Goal: Task Accomplishment & Management: Manage account settings

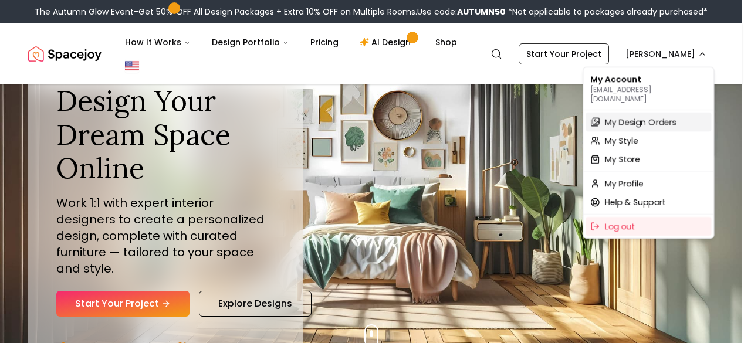
click at [649, 116] on span "My Design Orders" at bounding box center [640, 122] width 72 height 12
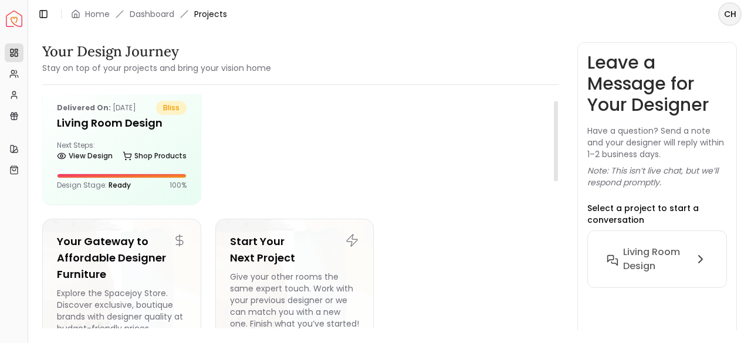
scroll to position [20, 0]
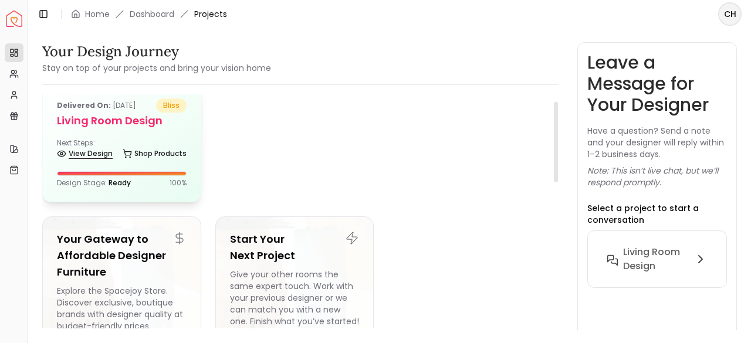
click at [87, 154] on link "View Design" at bounding box center [85, 153] width 56 height 16
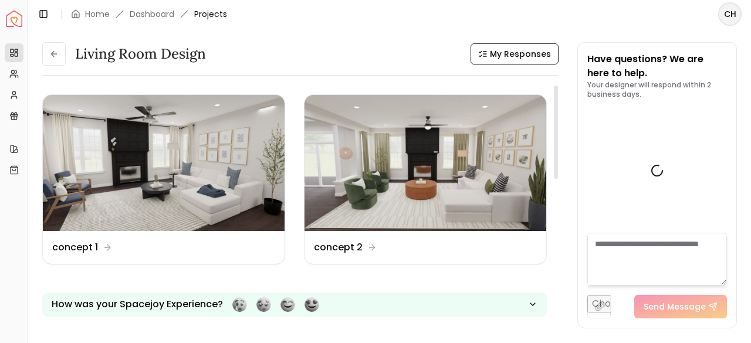
scroll to position [684, 0]
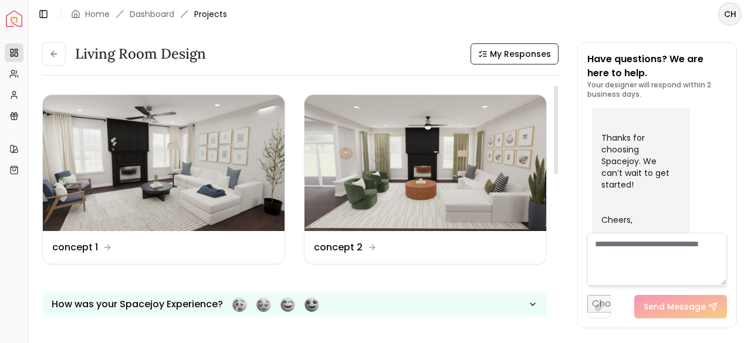
click at [389, 274] on div "How was your Spacejoy Experience?" at bounding box center [294, 295] width 504 height 43
click at [426, 277] on div "How was your Spacejoy Experience?" at bounding box center [294, 295] width 504 height 43
click at [482, 284] on div "How was your Spacejoy Experience?" at bounding box center [294, 295] width 504 height 43
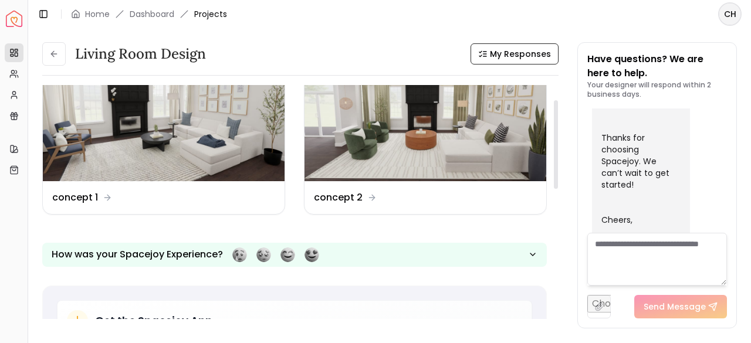
scroll to position [0, 0]
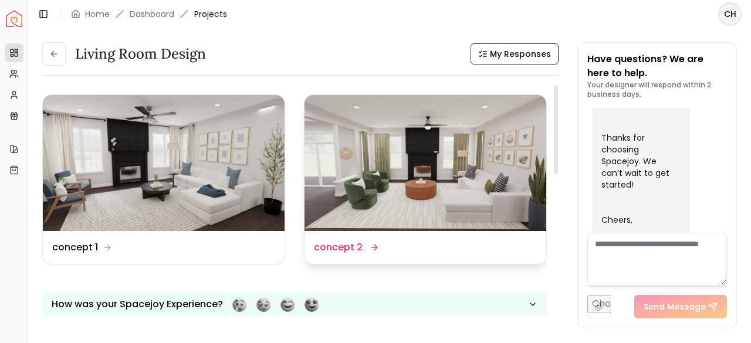
click at [480, 208] on img at bounding box center [425, 163] width 242 height 136
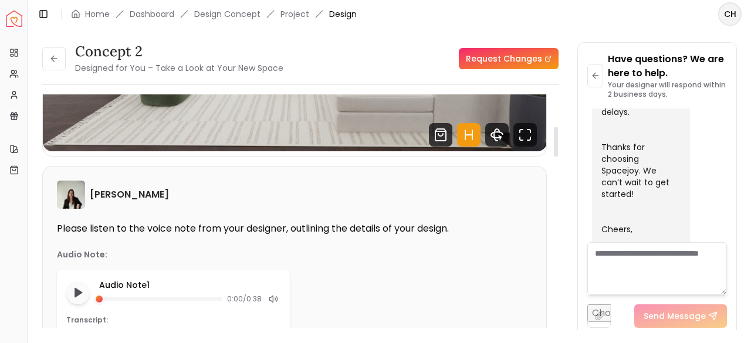
scroll to position [286, 0]
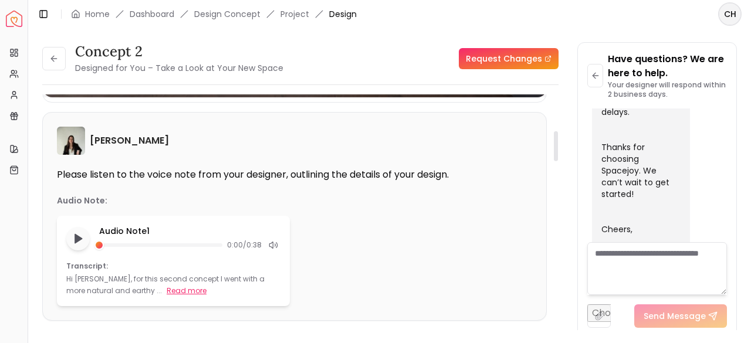
click at [171, 292] on button "Read more" at bounding box center [187, 291] width 40 height 12
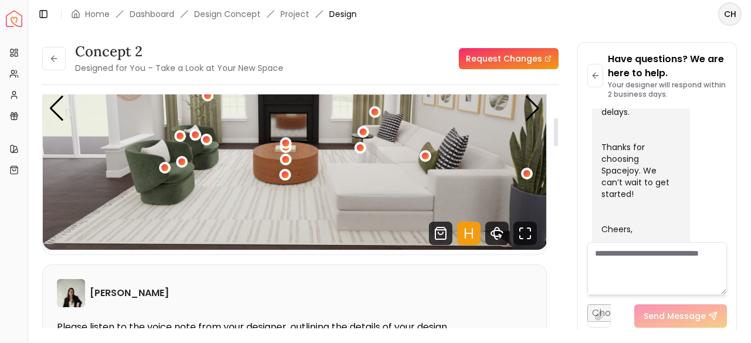
scroll to position [0, 0]
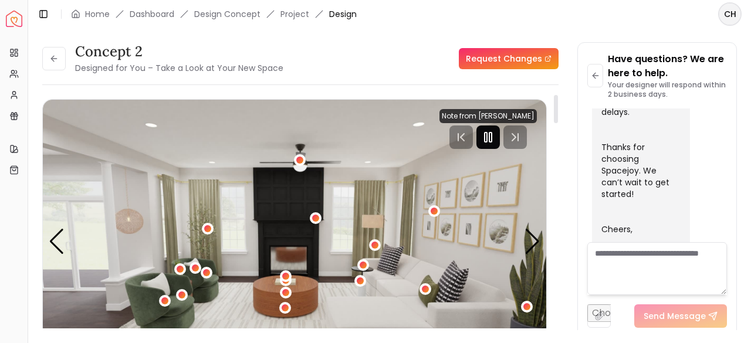
click at [489, 138] on icon "Pause" at bounding box center [488, 137] width 14 height 14
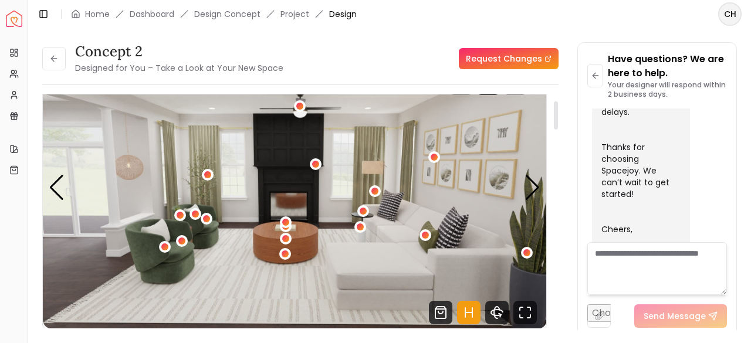
scroll to position [52, 0]
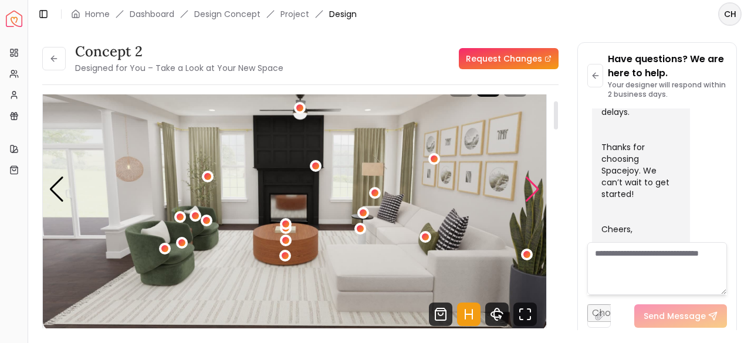
click at [534, 181] on div "Next slide" at bounding box center [532, 190] width 16 height 26
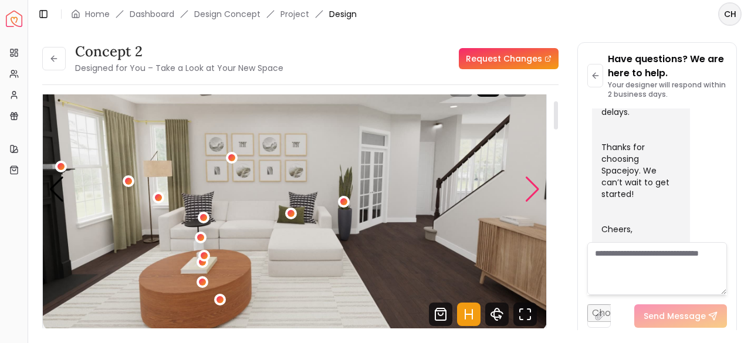
click at [534, 181] on div "Next slide" at bounding box center [532, 190] width 16 height 26
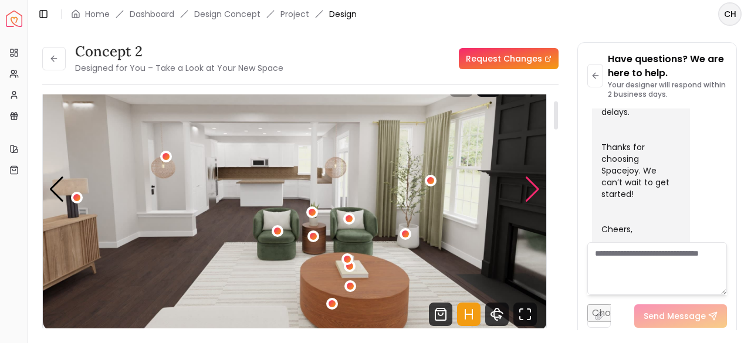
click at [534, 181] on div "Next slide" at bounding box center [532, 190] width 16 height 26
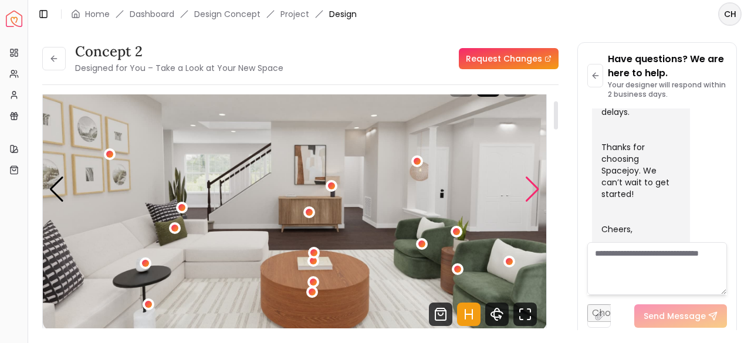
click at [534, 188] on div "Next slide" at bounding box center [532, 190] width 16 height 26
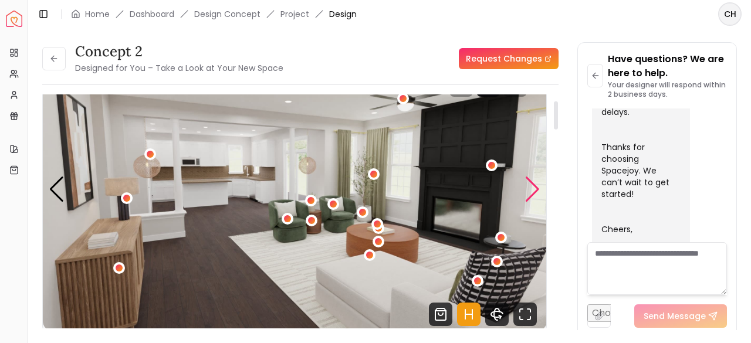
click at [534, 188] on div "Next slide" at bounding box center [532, 190] width 16 height 26
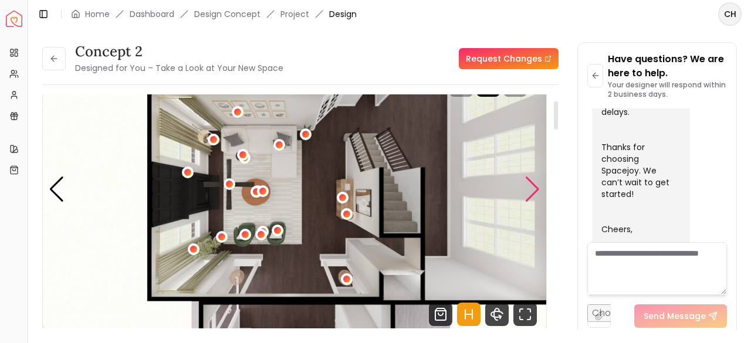
click at [534, 188] on div "Next slide" at bounding box center [532, 190] width 16 height 26
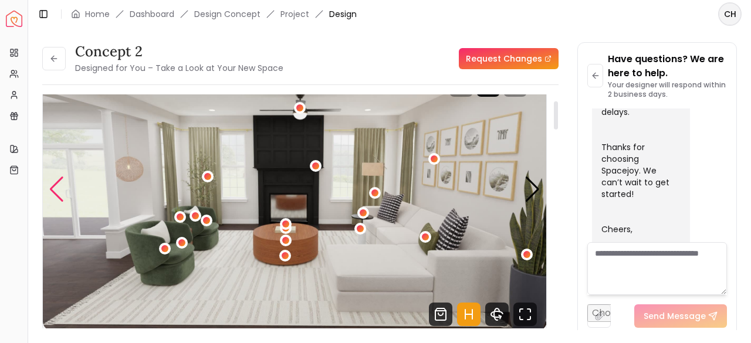
click at [63, 186] on div "Previous slide" at bounding box center [57, 190] width 16 height 26
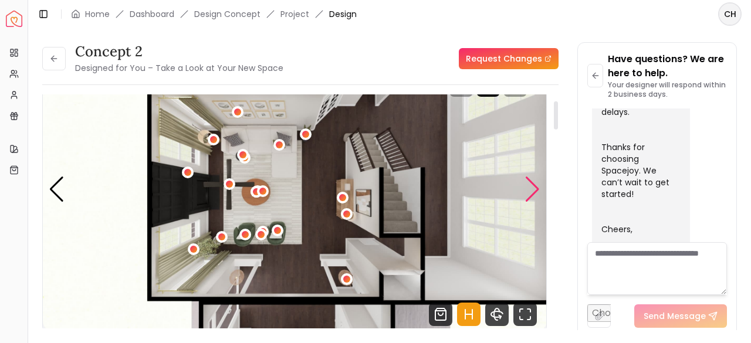
click at [536, 183] on div "Next slide" at bounding box center [532, 190] width 16 height 26
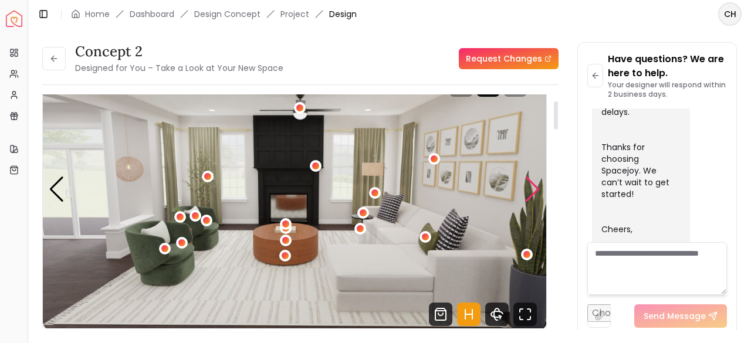
click at [536, 183] on div "Next slide" at bounding box center [532, 190] width 16 height 26
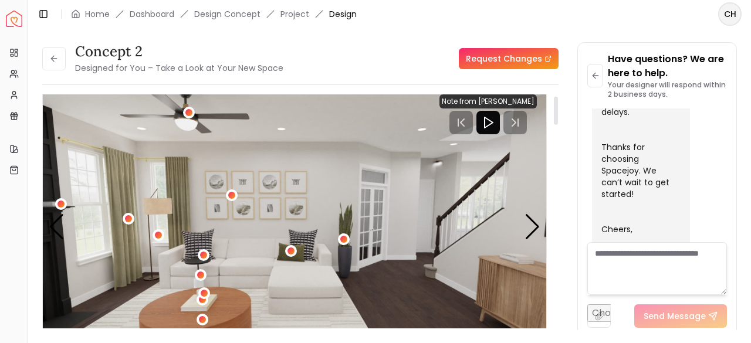
scroll to position [13, 0]
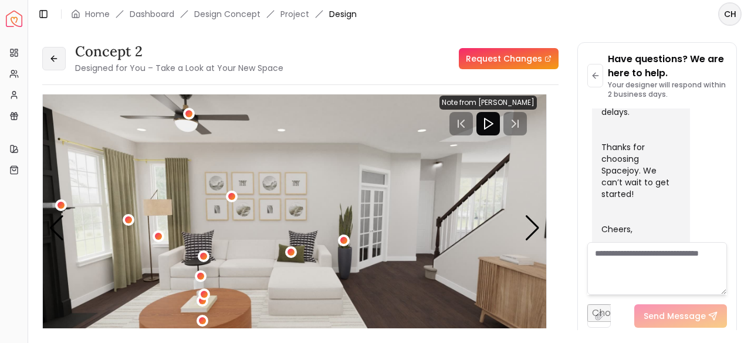
click at [43, 55] on button at bounding box center [53, 58] width 23 height 23
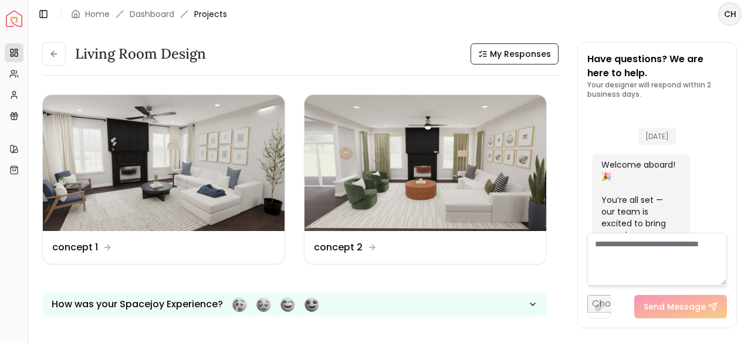
scroll to position [684, 0]
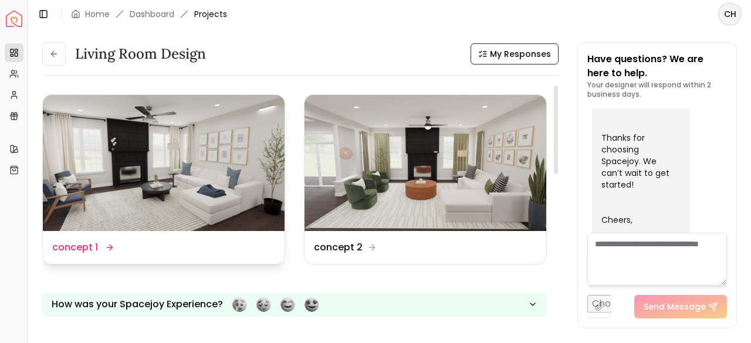
click at [107, 245] on icon at bounding box center [109, 247] width 9 height 9
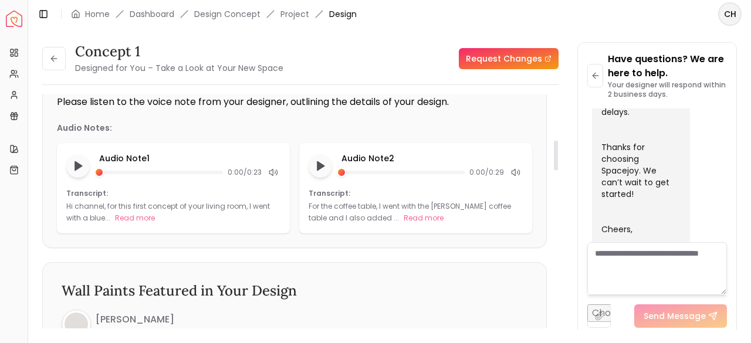
scroll to position [360, 0]
click at [126, 215] on button "Read more" at bounding box center [135, 217] width 40 height 12
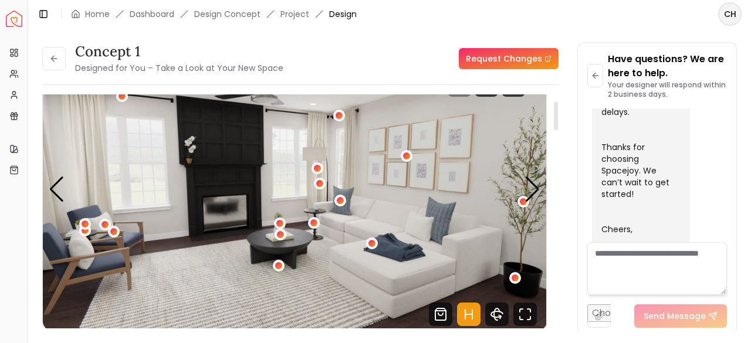
scroll to position [0, 0]
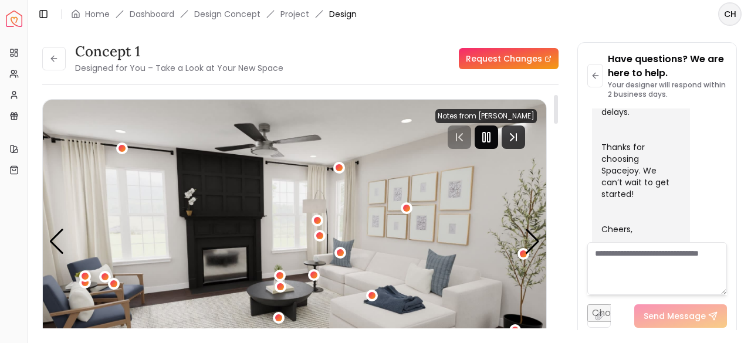
click at [486, 130] on icon "Pause" at bounding box center [486, 137] width 14 height 14
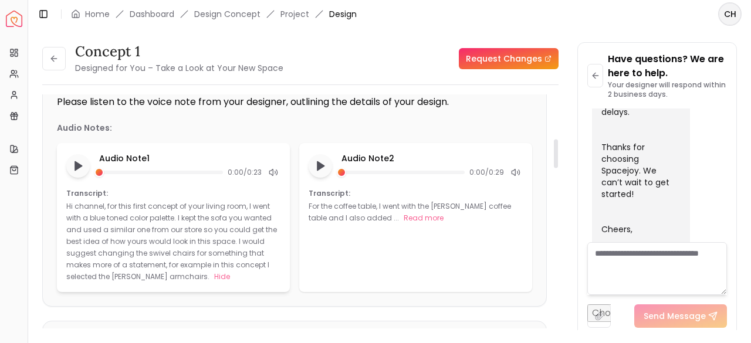
scroll to position [361, 0]
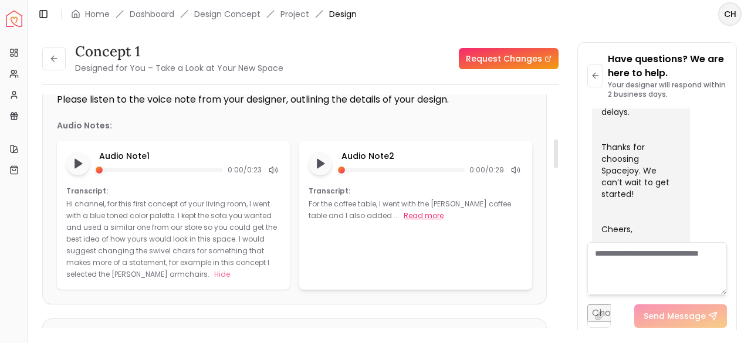
click at [404, 214] on button "Read more" at bounding box center [424, 216] width 40 height 12
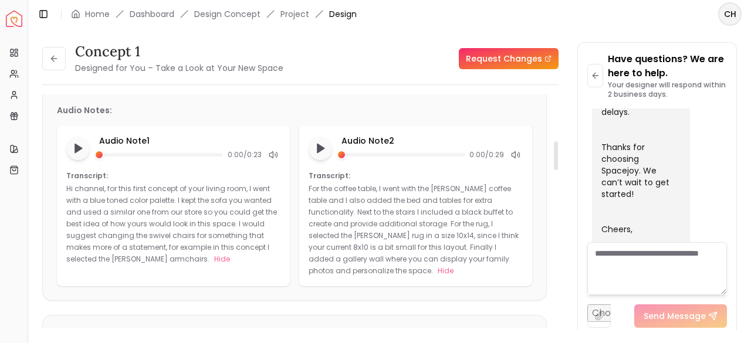
scroll to position [377, 0]
click at [447, 279] on div "[PERSON_NAME] Please listen to the voice note from your designer, outlining the…" at bounding box center [294, 161] width 503 height 278
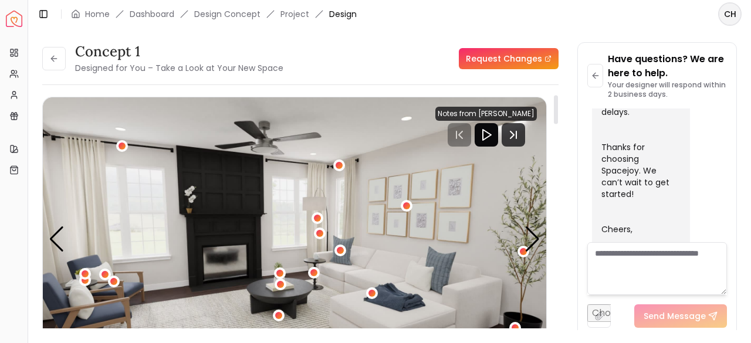
scroll to position [0, 0]
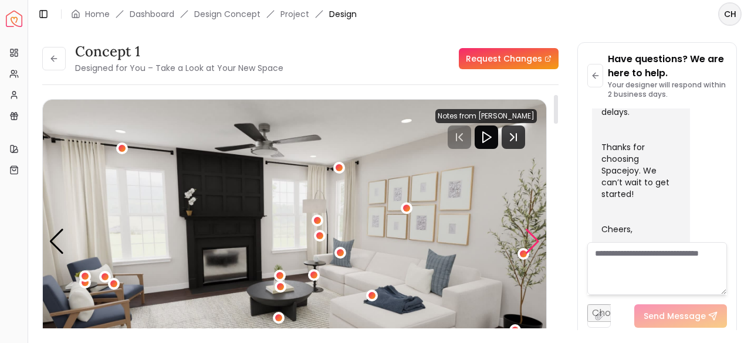
click at [537, 239] on div "Next slide" at bounding box center [532, 242] width 16 height 26
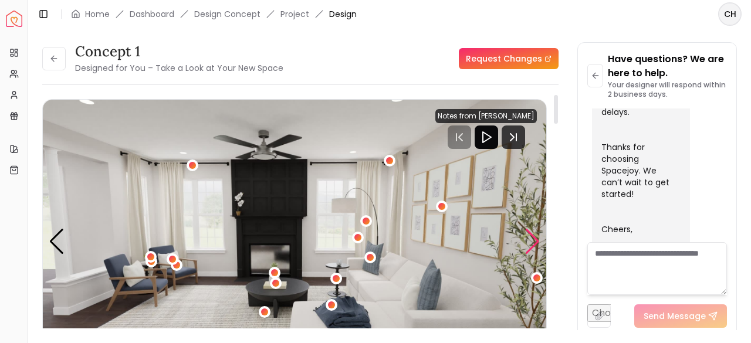
click at [537, 239] on div "Next slide" at bounding box center [532, 242] width 16 height 26
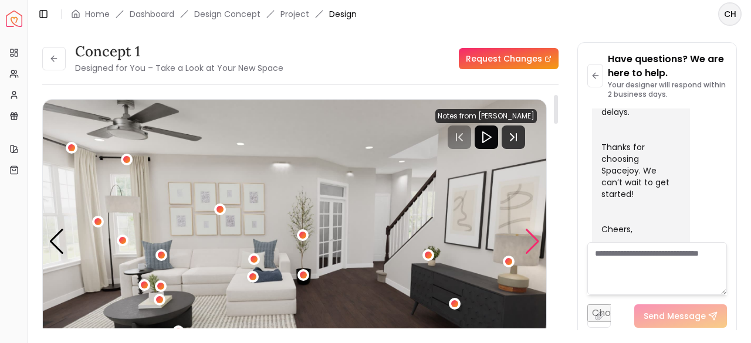
click at [537, 239] on div "Next slide" at bounding box center [532, 242] width 16 height 26
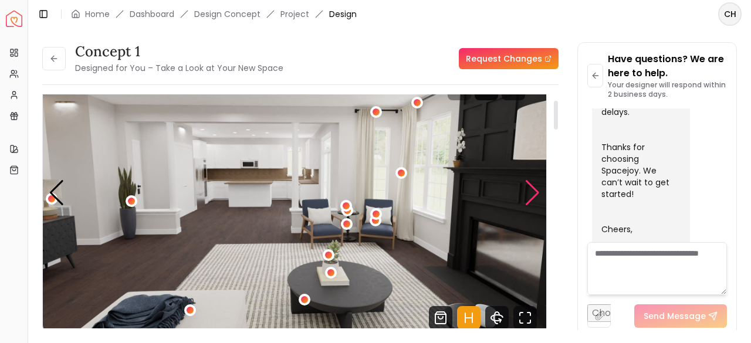
scroll to position [47, 0]
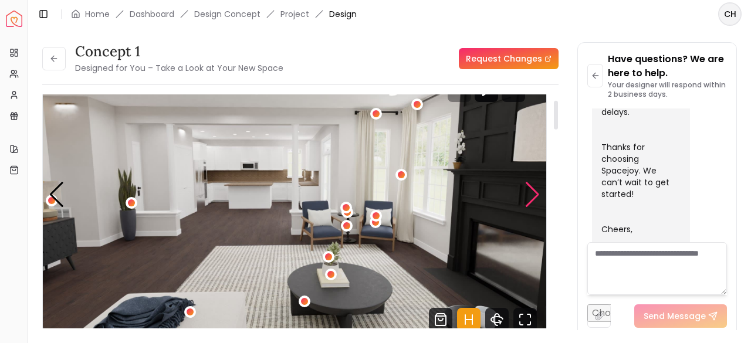
click at [534, 188] on div "Next slide" at bounding box center [532, 195] width 16 height 26
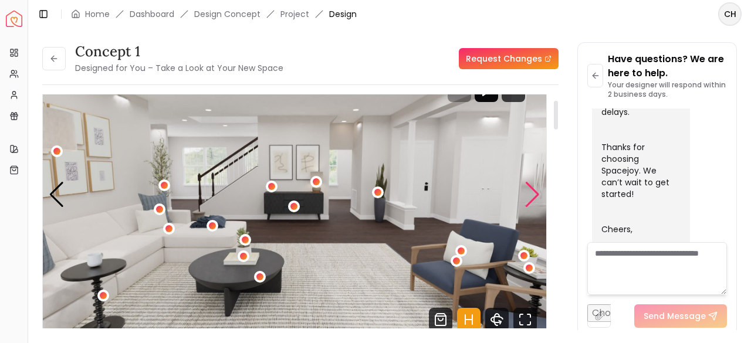
click at [534, 188] on div "Next slide" at bounding box center [532, 195] width 16 height 26
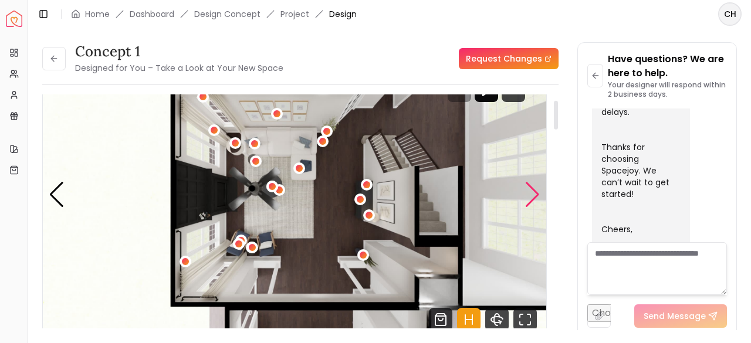
click at [534, 188] on div "Next slide" at bounding box center [532, 195] width 16 height 26
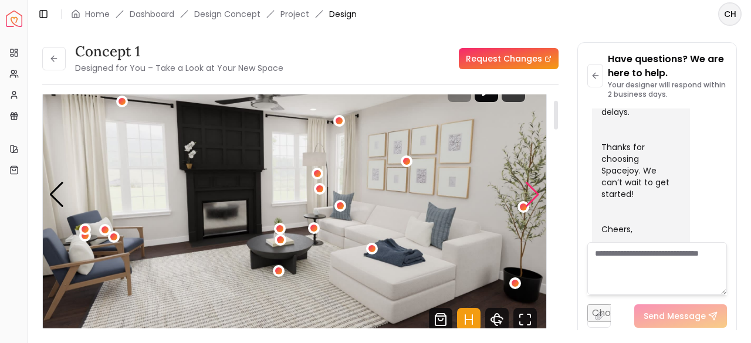
click at [534, 188] on div "Next slide" at bounding box center [532, 195] width 16 height 26
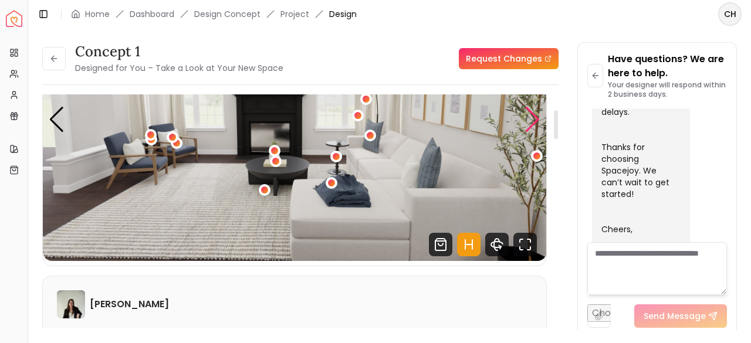
scroll to position [128, 0]
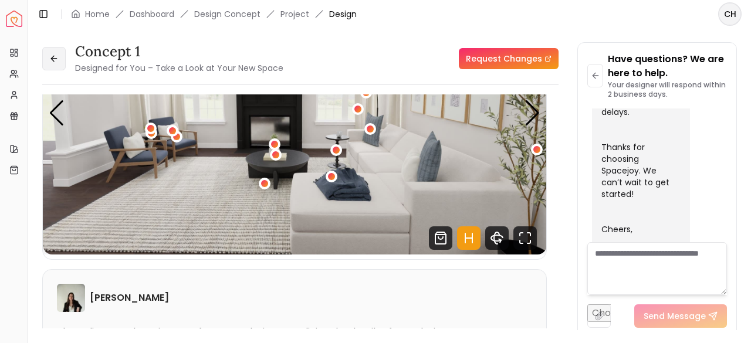
click at [50, 48] on button at bounding box center [53, 58] width 23 height 23
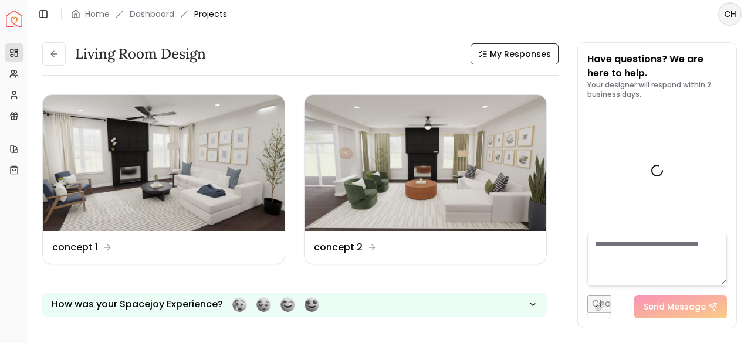
scroll to position [684, 0]
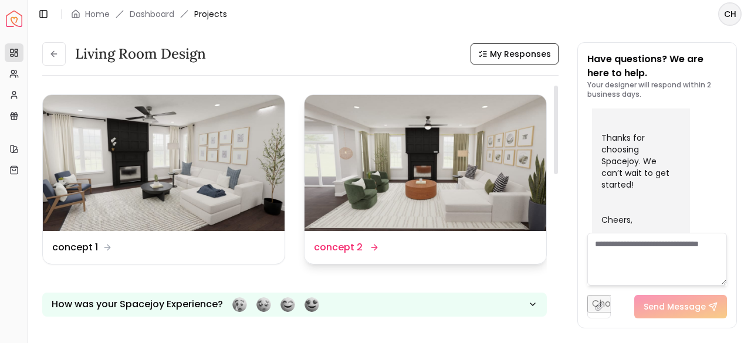
click at [409, 225] on img at bounding box center [425, 163] width 242 height 136
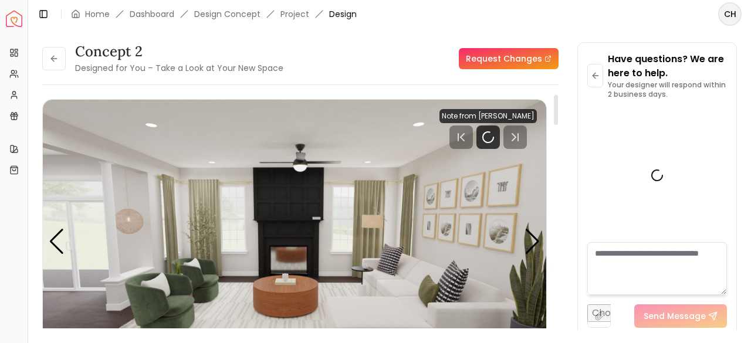
scroll to position [675, 0]
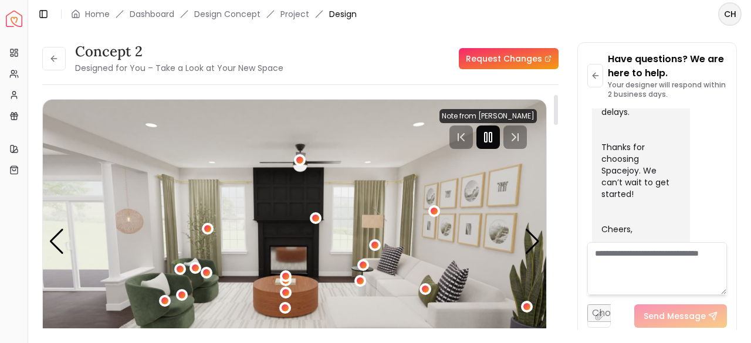
click at [486, 136] on rect "Pause" at bounding box center [486, 137] width 2 height 9
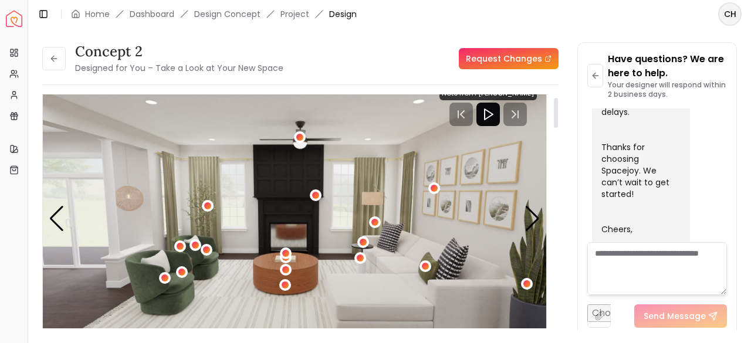
scroll to position [23, 0]
click at [52, 55] on icon at bounding box center [53, 58] width 9 height 9
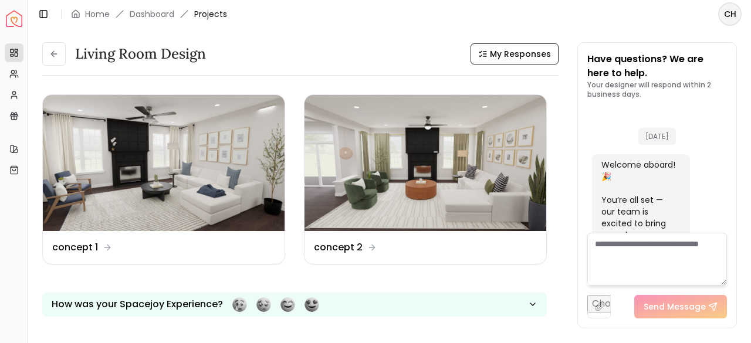
scroll to position [684, 0]
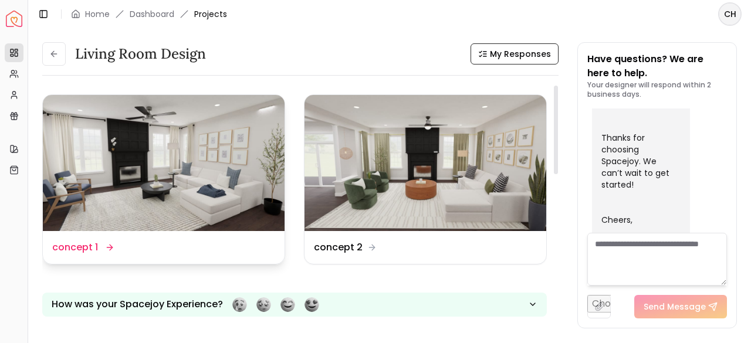
click at [89, 131] on img at bounding box center [164, 163] width 242 height 136
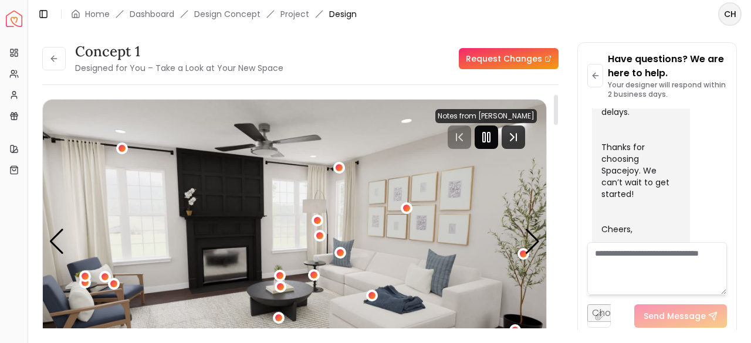
click at [484, 141] on rect "Pause" at bounding box center [484, 137] width 2 height 9
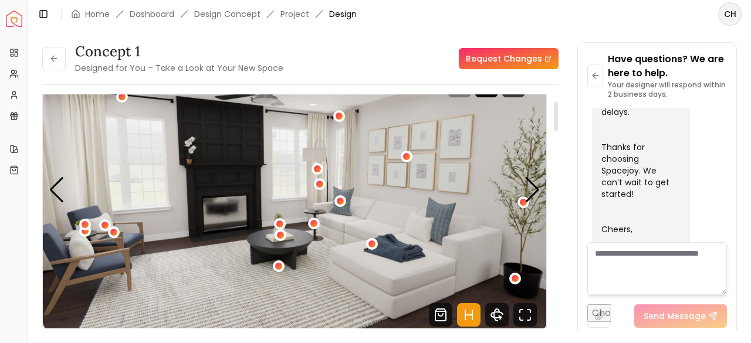
scroll to position [50, 0]
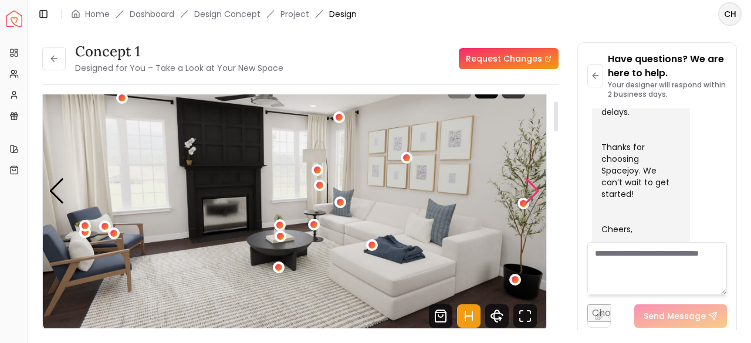
click at [538, 190] on div "Next slide" at bounding box center [532, 191] width 16 height 26
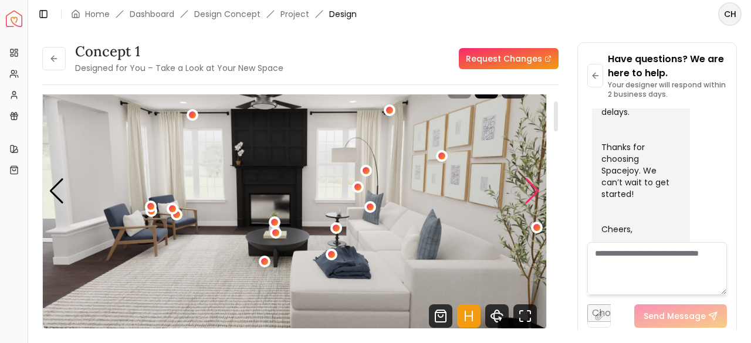
click at [538, 190] on div "Next slide" at bounding box center [532, 191] width 16 height 26
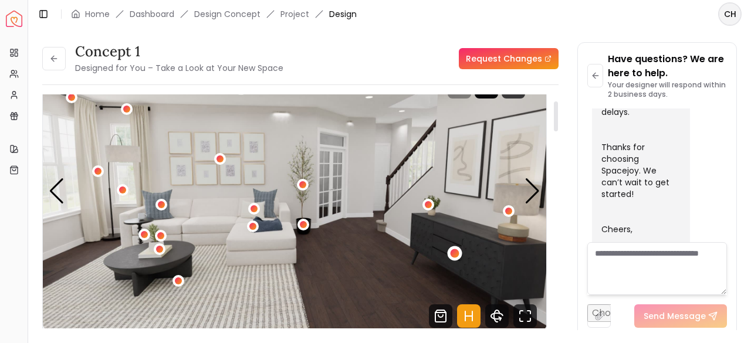
click at [455, 255] on div "3 / 6" at bounding box center [455, 253] width 9 height 9
click at [554, 252] on div at bounding box center [556, 215] width 6 height 243
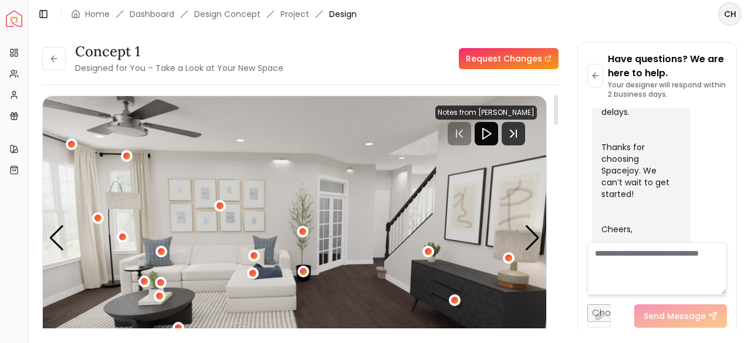
scroll to position [0, 0]
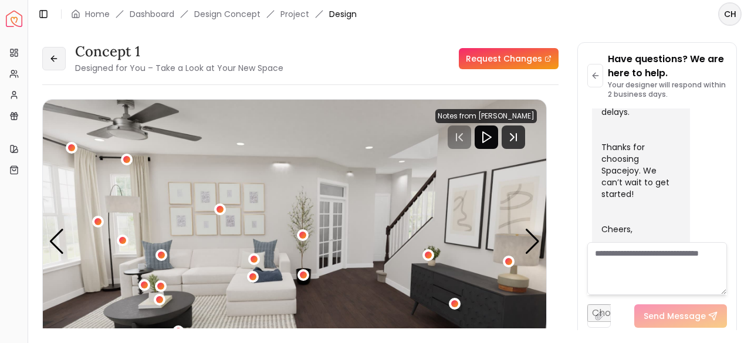
click at [48, 59] on button at bounding box center [53, 58] width 23 height 23
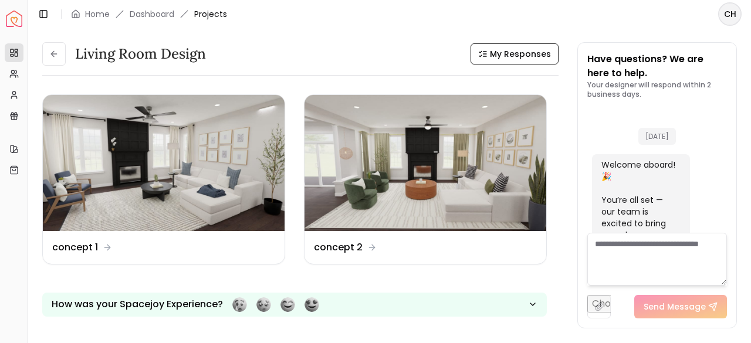
scroll to position [684, 0]
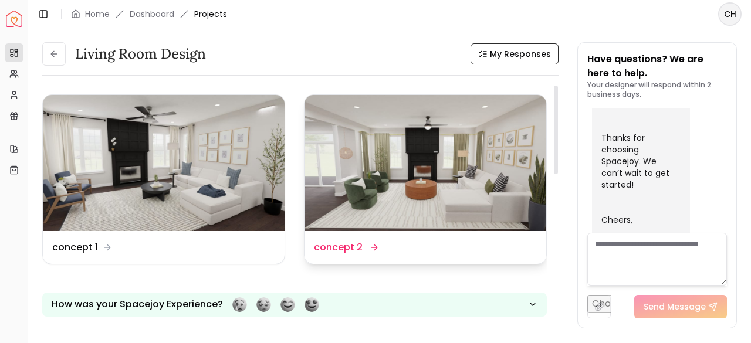
click at [401, 179] on img at bounding box center [425, 163] width 242 height 136
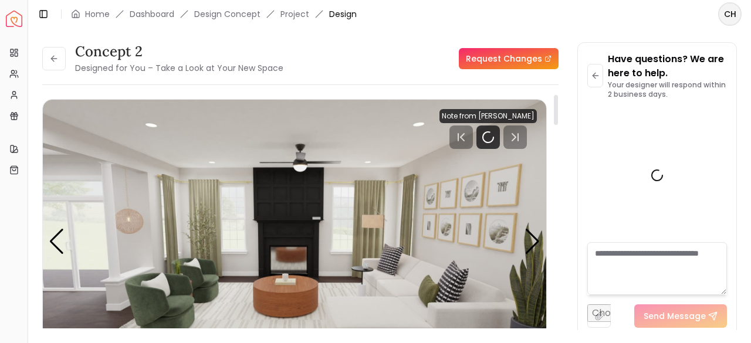
scroll to position [675, 0]
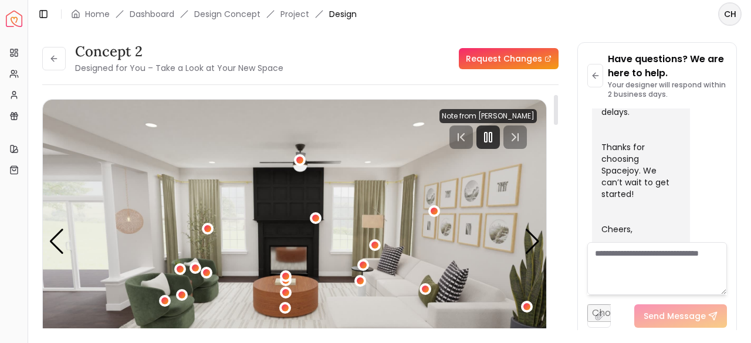
click at [489, 136] on rect "Pause" at bounding box center [490, 137] width 2 height 9
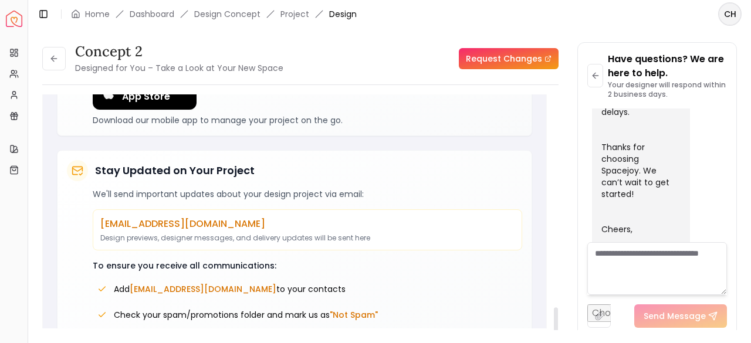
scroll to position [1675, 0]
